Goal: Task Accomplishment & Management: Complete application form

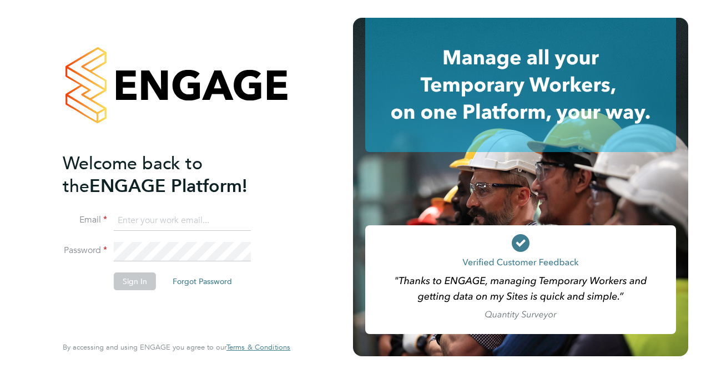
click at [142, 220] on input at bounding box center [182, 221] width 137 height 20
click at [129, 221] on input at bounding box center [182, 221] width 137 height 20
type input "Jackie.cheetham@bms.com"
click at [131, 278] on button "Sign In" at bounding box center [135, 282] width 42 height 18
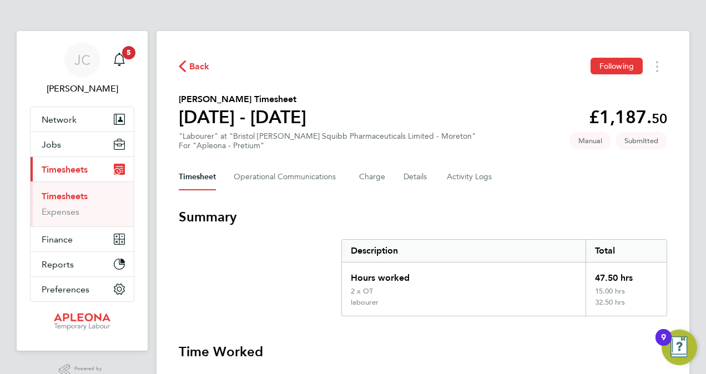
click at [78, 194] on link "Timesheets" at bounding box center [65, 196] width 46 height 11
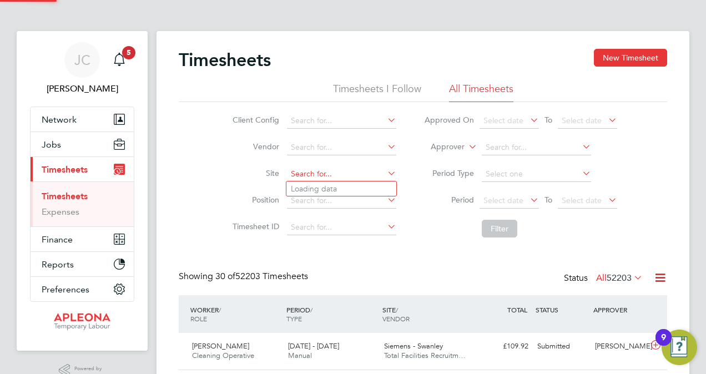
click at [340, 174] on input at bounding box center [341, 175] width 109 height 16
click at [362, 204] on li "Bristol [PERSON_NAME] Squibb Pharmaceuticals Limited - [GEOGRAPHIC_DATA]" at bounding box center [427, 203] width 282 height 15
type input "Bristol [PERSON_NAME] Squibb Pharmaceuticals Limited - [GEOGRAPHIC_DATA]"
click at [504, 225] on button "Filter" at bounding box center [500, 229] width 36 height 18
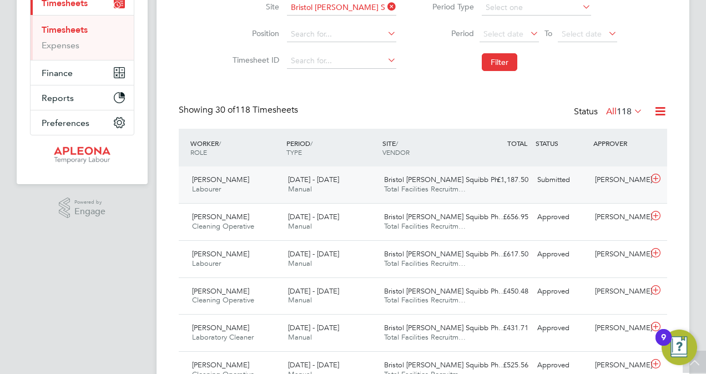
click at [222, 180] on span "[PERSON_NAME]" at bounding box center [220, 179] width 57 height 9
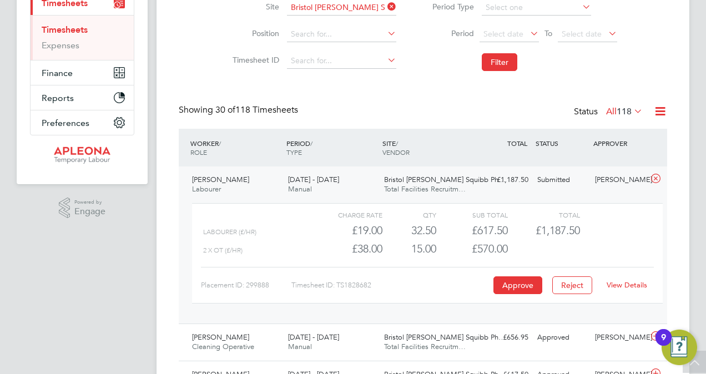
click at [627, 285] on link "View Details" at bounding box center [627, 284] width 41 height 9
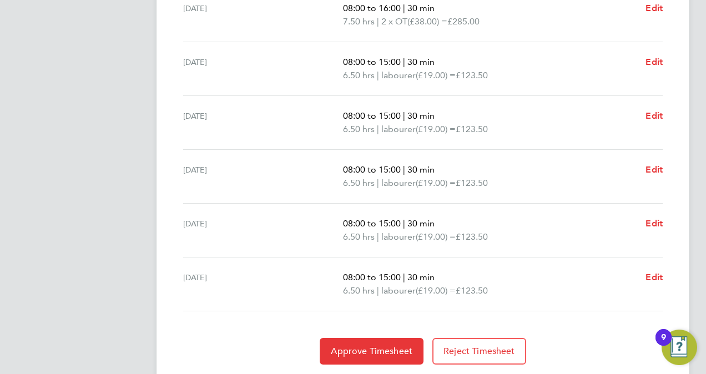
scroll to position [444, 0]
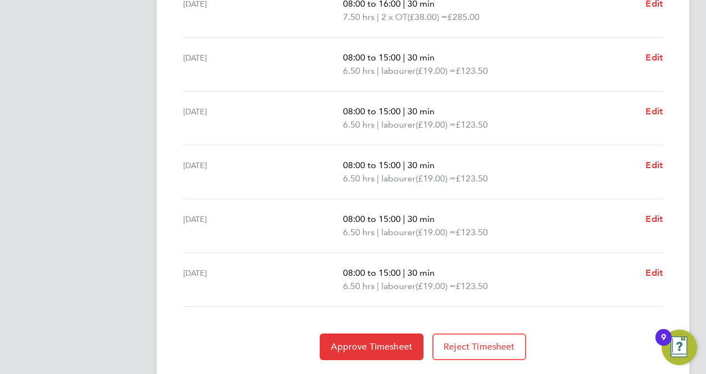
click at [462, 309] on section "Time Worked Sat 20 Sep 07:00 to 15:00 | 30 min 7.50 hrs | 2 x OT (£38.00) = £28…" at bounding box center [423, 129] width 488 height 461
click at [653, 219] on span "Edit" at bounding box center [654, 219] width 17 height 11
select select "30"
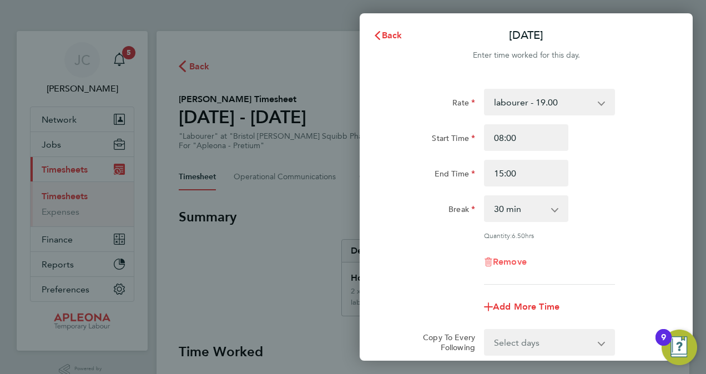
click at [510, 260] on span "Remove" at bounding box center [510, 261] width 34 height 11
select select "null"
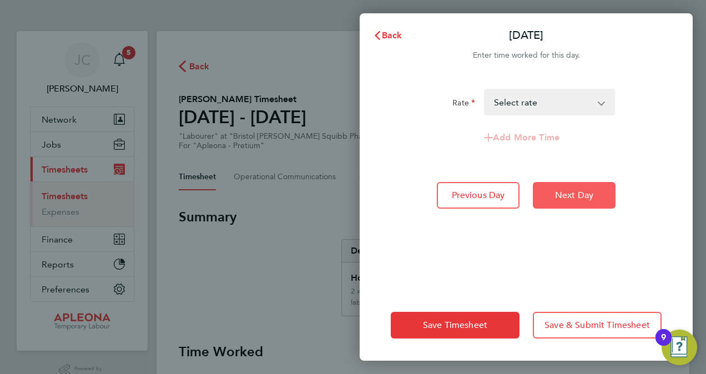
click at [567, 200] on button "Next Day" at bounding box center [574, 195] width 83 height 27
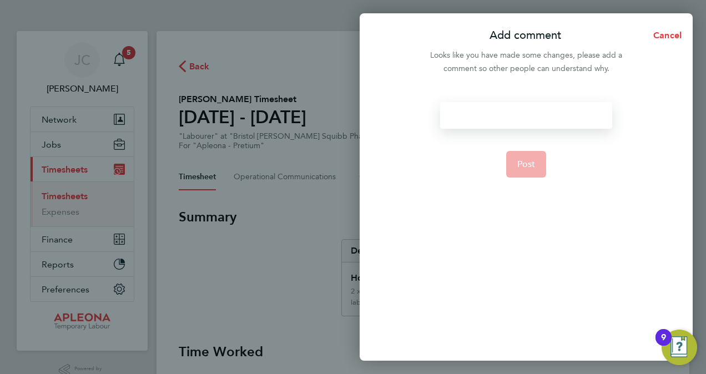
click at [467, 112] on div at bounding box center [526, 115] width 172 height 27
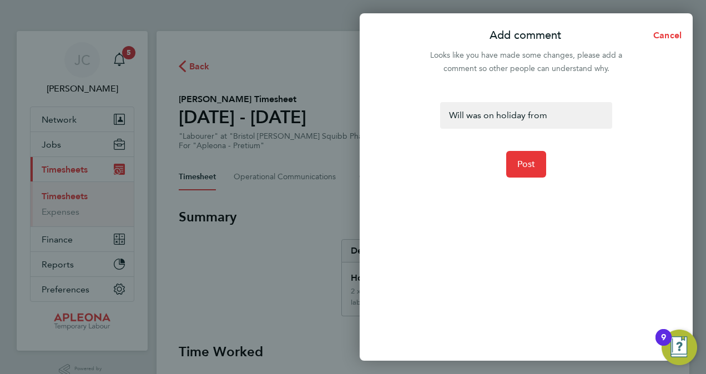
click at [435, 234] on div "Will was on holiday from Post" at bounding box center [526, 225] width 333 height 272
click at [554, 115] on div "Will was on holiday from" at bounding box center [526, 115] width 172 height 27
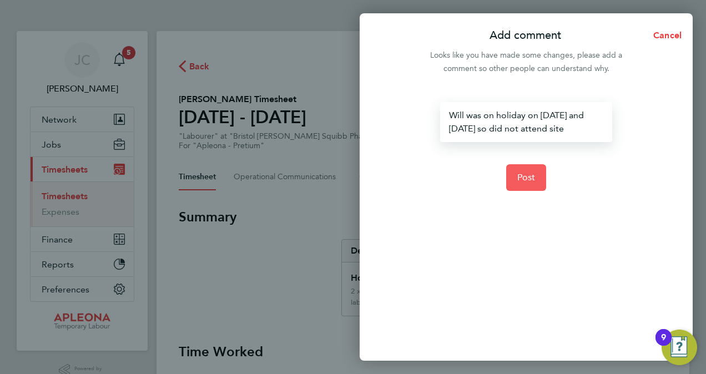
click at [531, 177] on span "Post" at bounding box center [526, 177] width 18 height 11
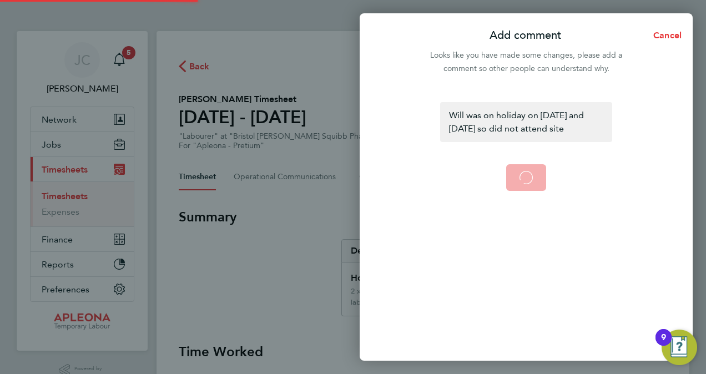
select select "30"
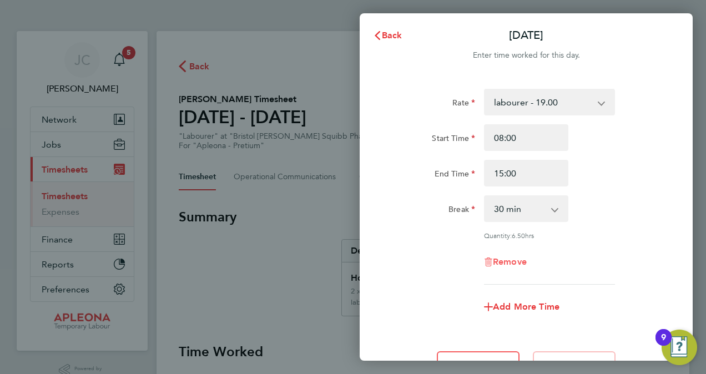
click at [507, 261] on span "Remove" at bounding box center [510, 261] width 34 height 11
select select "null"
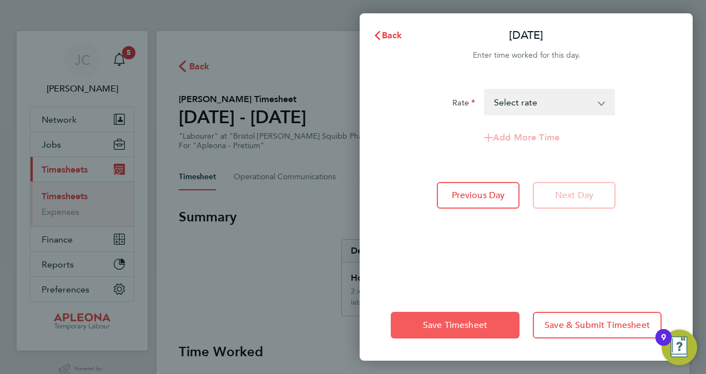
click at [488, 326] on button "Save Timesheet" at bounding box center [455, 325] width 129 height 27
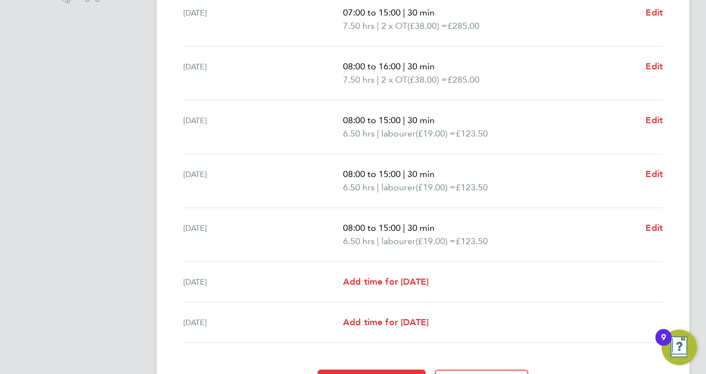
scroll to position [279, 0]
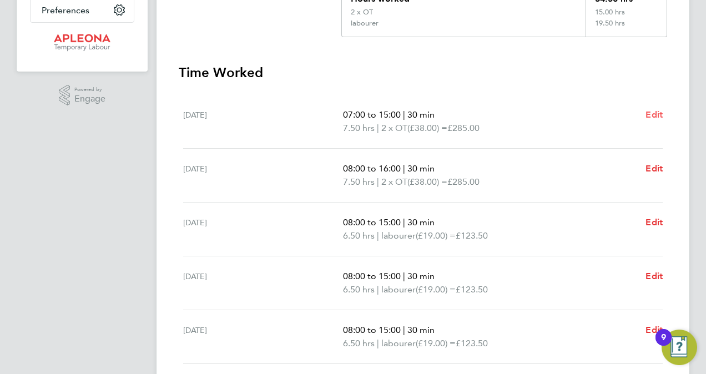
click at [660, 114] on span "Edit" at bounding box center [654, 114] width 17 height 11
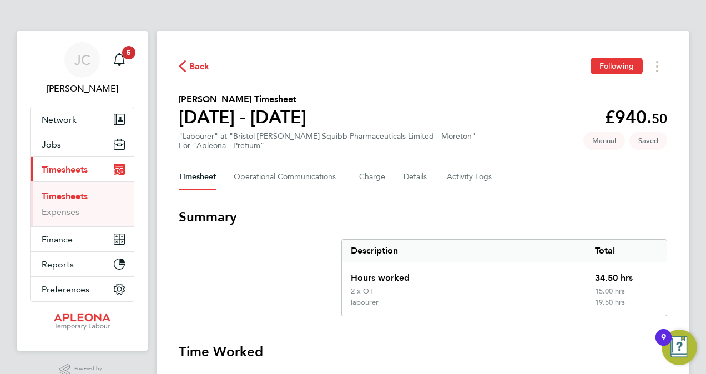
select select "30"
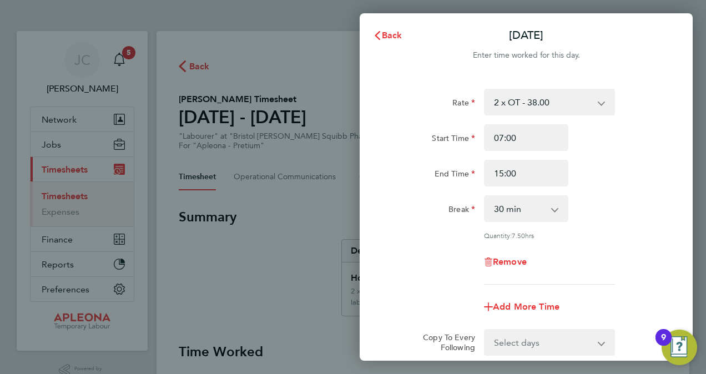
click at [601, 104] on app-icon-cross-button at bounding box center [607, 102] width 13 height 24
click at [600, 103] on select "2 x OT - 38.00 labourer - 19.00" at bounding box center [542, 102] width 115 height 24
click at [577, 160] on div "End Time 15:00" at bounding box center [526, 173] width 280 height 27
click at [496, 100] on select "2 x OT - 38.00 labourer - 19.00" at bounding box center [542, 102] width 115 height 24
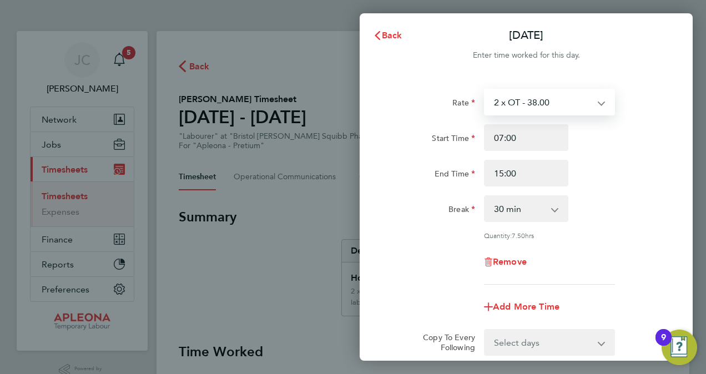
click at [629, 152] on div "Start Time 07:00 End Time 15:00" at bounding box center [526, 155] width 280 height 62
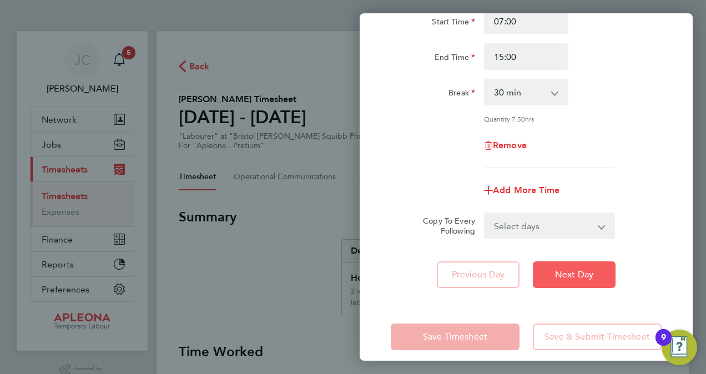
scroll to position [127, 0]
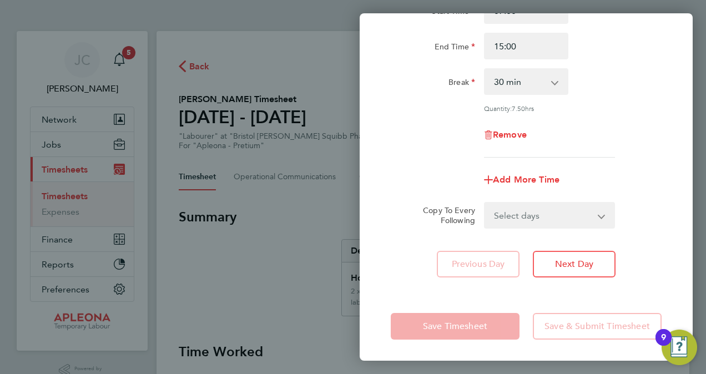
click at [571, 285] on div "Rate 2 x OT - 38.00 labourer - 19.00 Start Time 07:00 End Time 15:00 Break 0 mi…" at bounding box center [526, 119] width 333 height 342
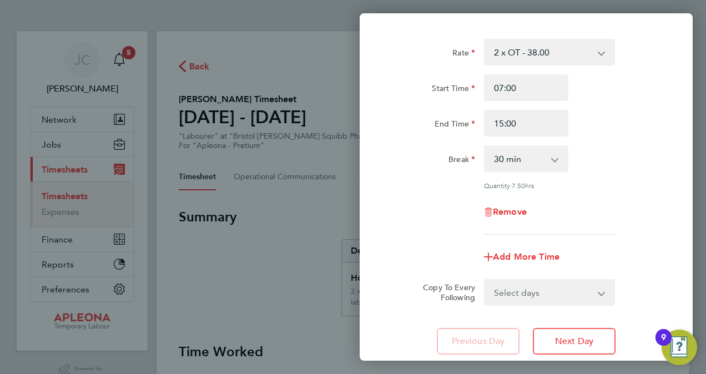
scroll to position [0, 0]
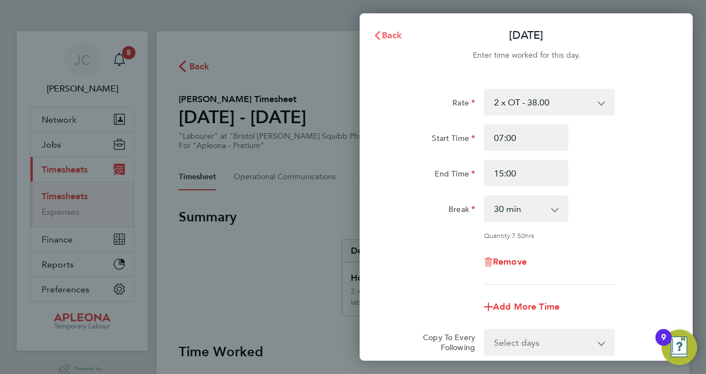
click at [394, 33] on span "Back" at bounding box center [392, 35] width 21 height 11
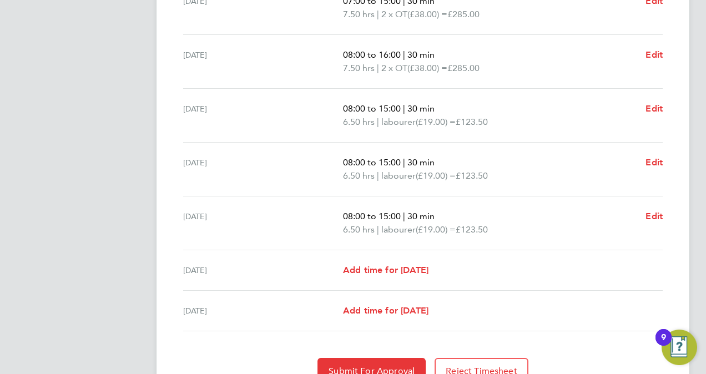
scroll to position [446, 0]
